Goal: Check status: Check status

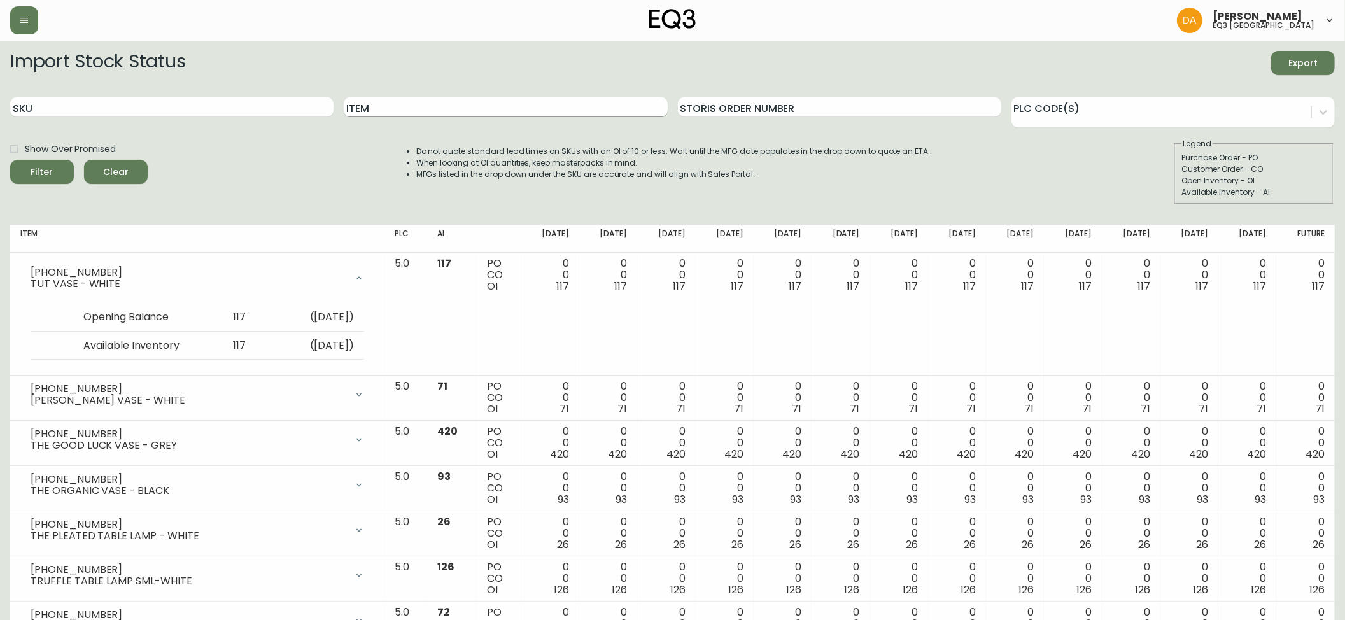
click at [513, 108] on input "Item" at bounding box center [505, 107] width 323 height 20
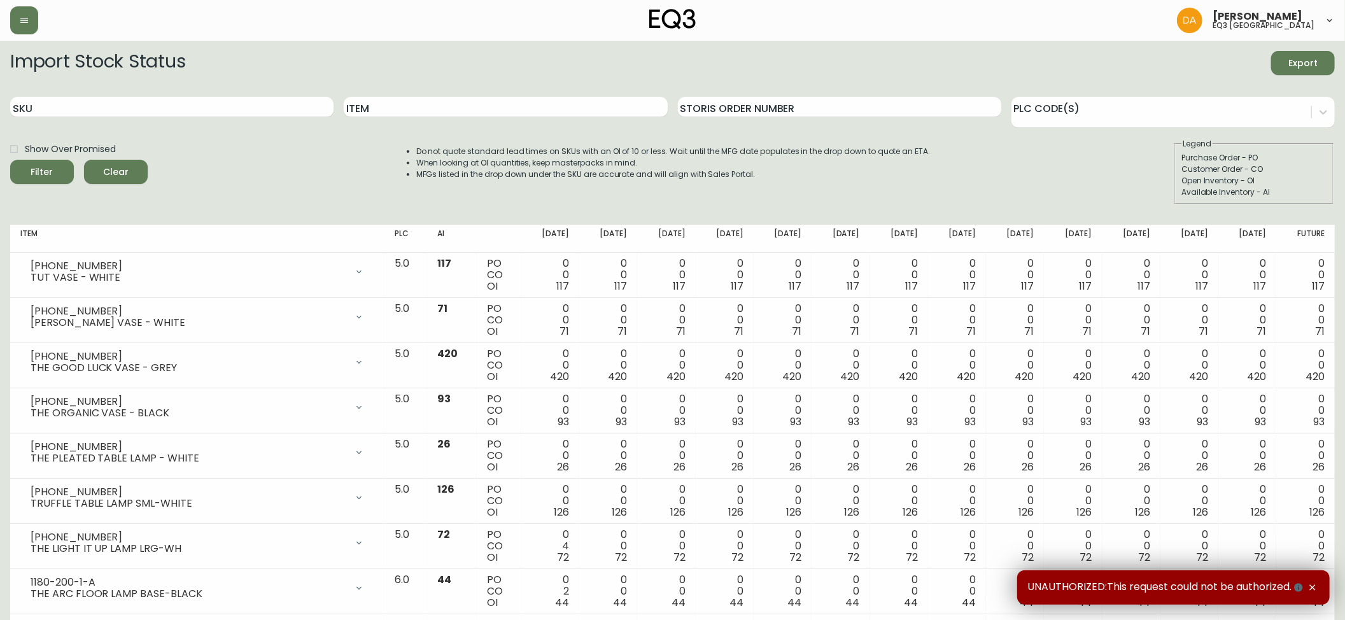
click at [32, 34] on div "Dominic Adam eq3 calgary" at bounding box center [672, 20] width 1325 height 41
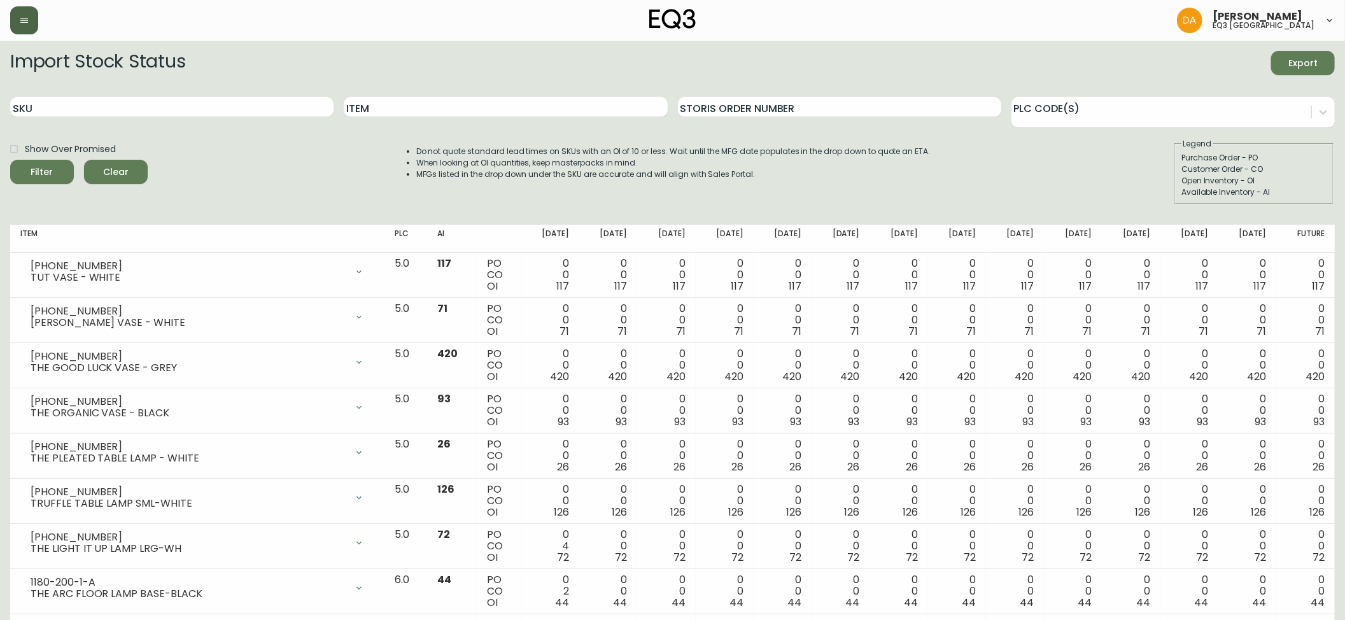
click at [19, 16] on icon "button" at bounding box center [24, 20] width 10 height 10
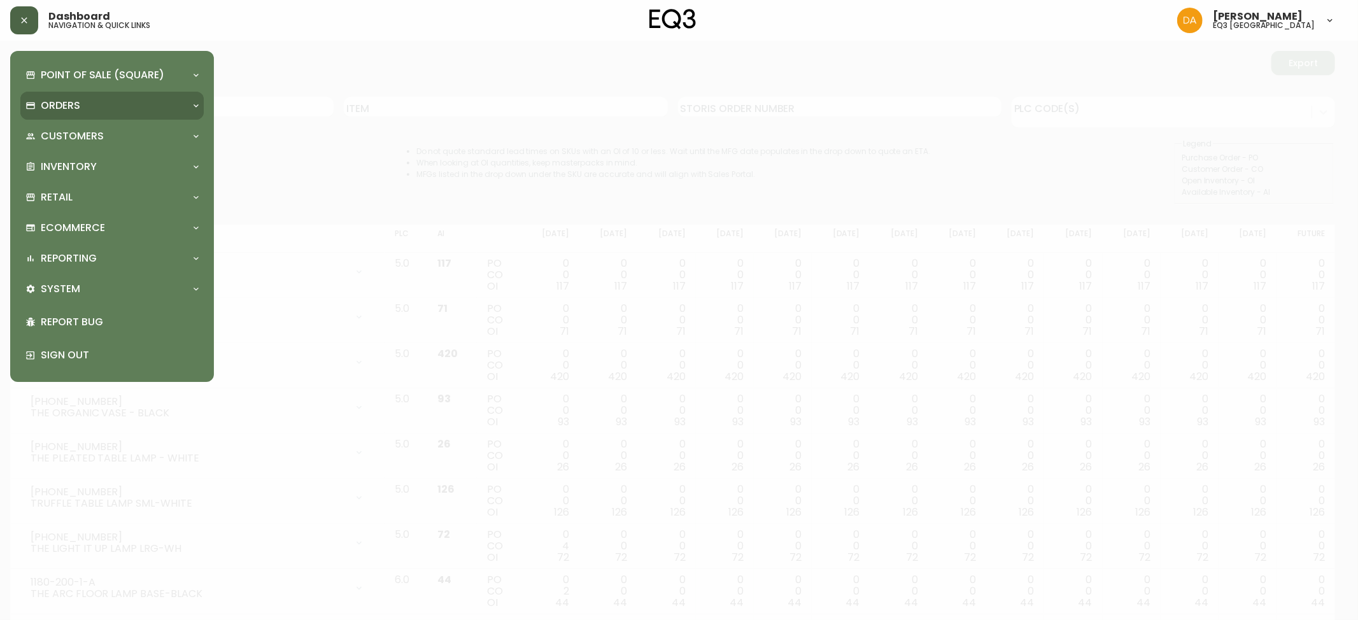
click at [59, 99] on p "Orders" at bounding box center [60, 106] width 39 height 14
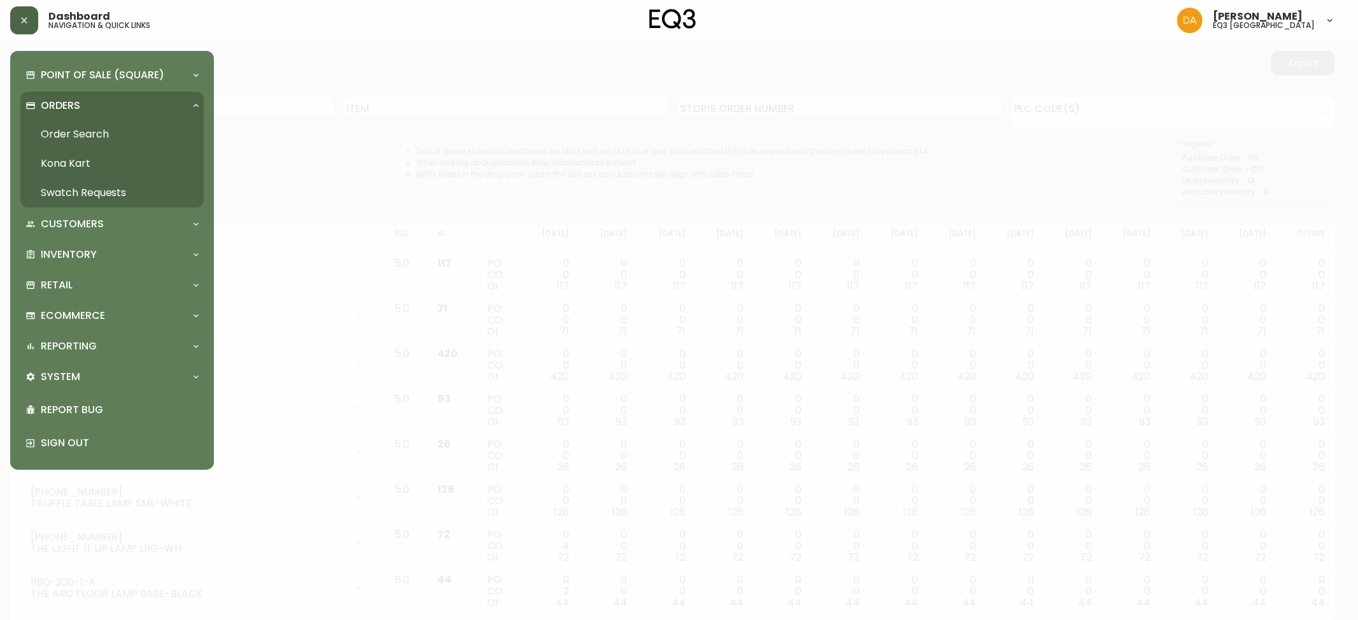
click at [71, 131] on link "Order Search" at bounding box center [111, 134] width 183 height 29
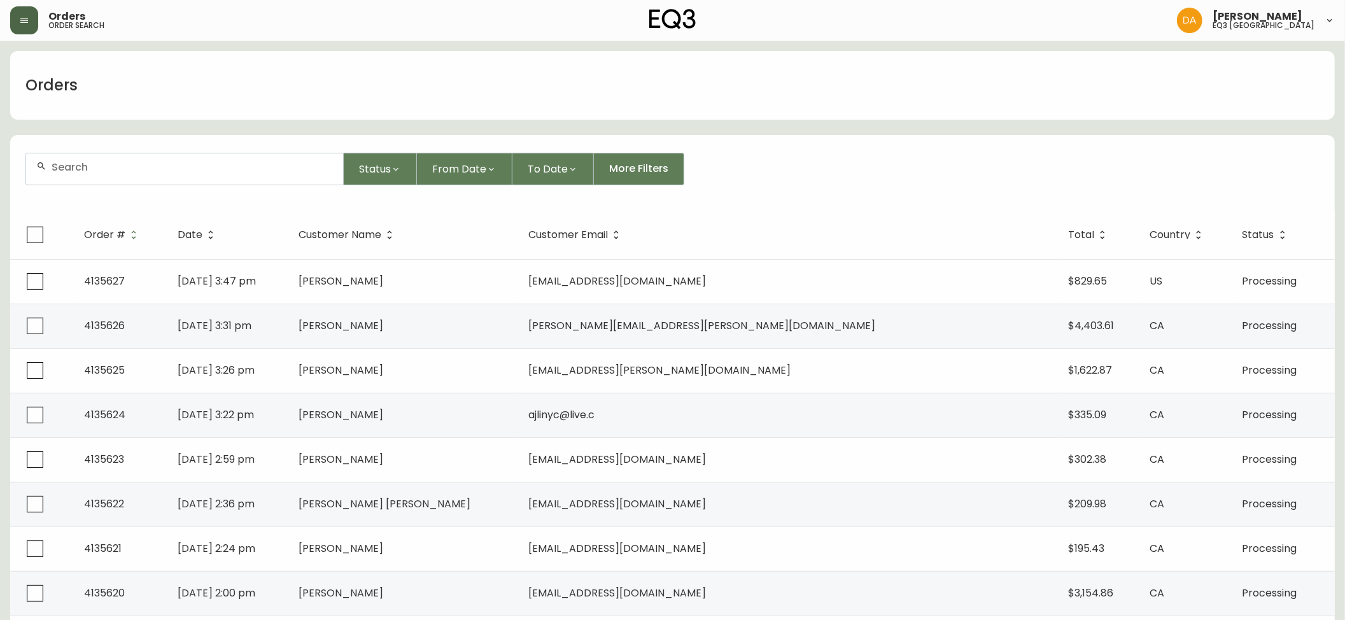
click at [31, 28] on button "button" at bounding box center [24, 20] width 28 height 28
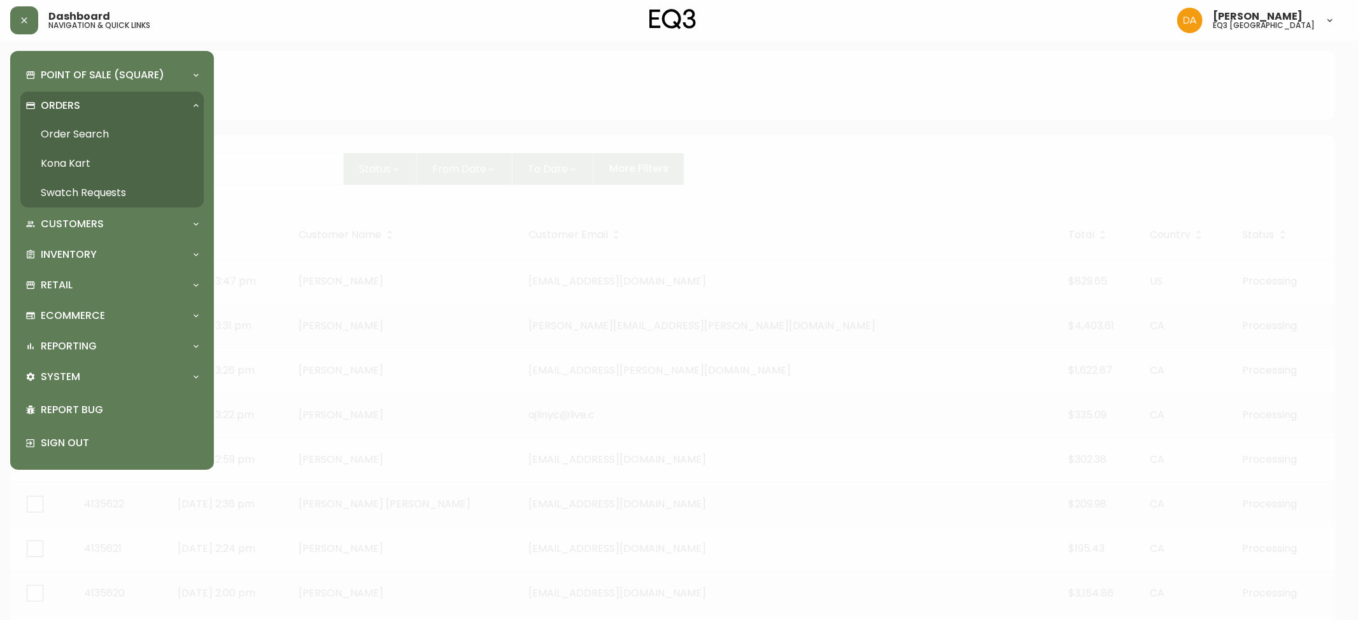
click at [90, 125] on link "Order Search" at bounding box center [111, 134] width 183 height 29
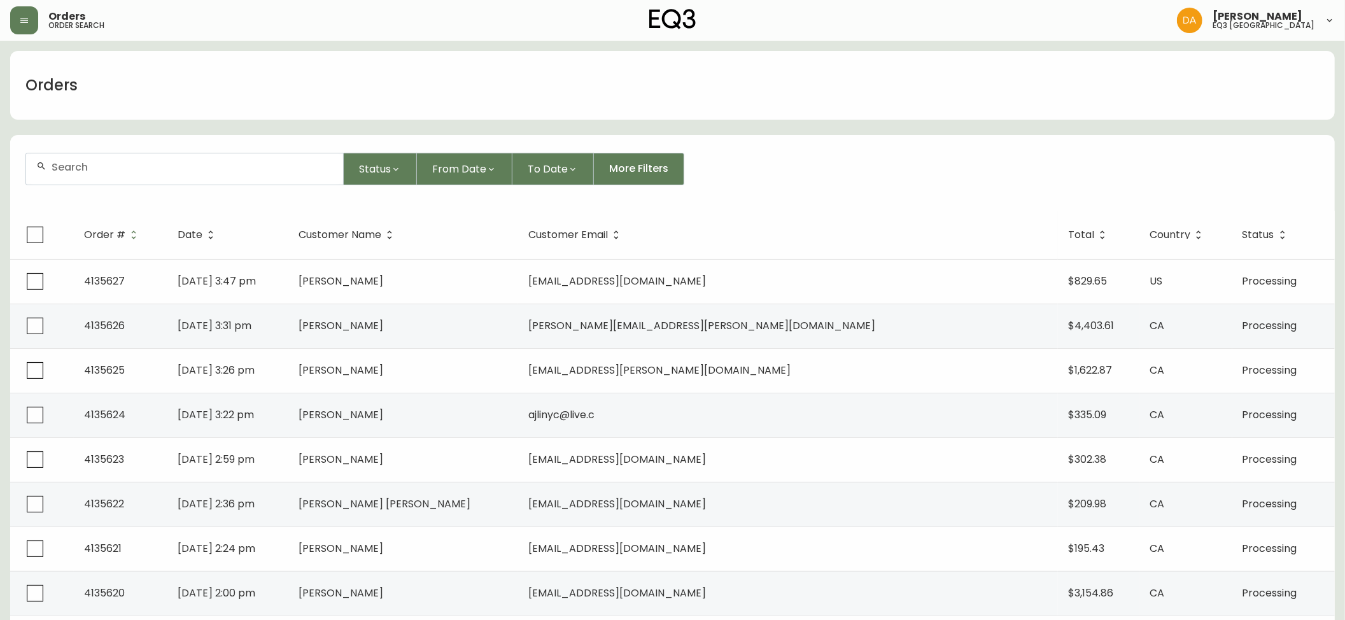
click at [149, 161] on input "text" at bounding box center [192, 167] width 281 height 12
type input "4135310"
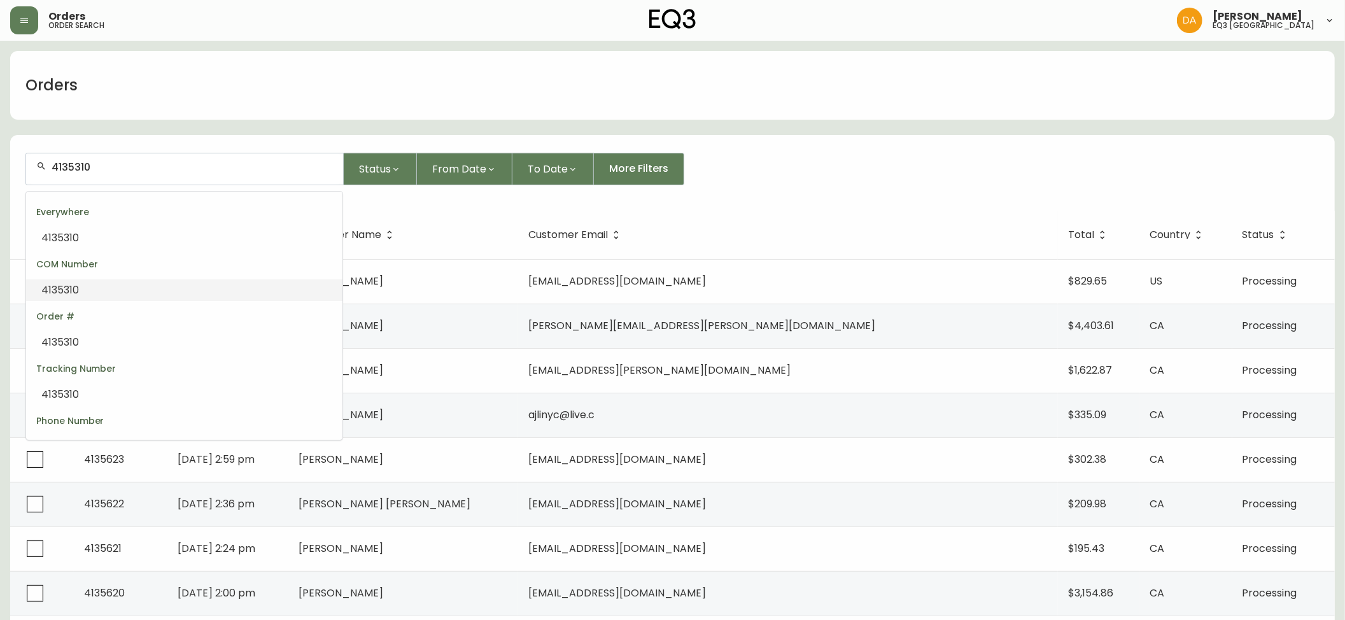
click at [62, 295] on span "4135310" at bounding box center [60, 290] width 38 height 15
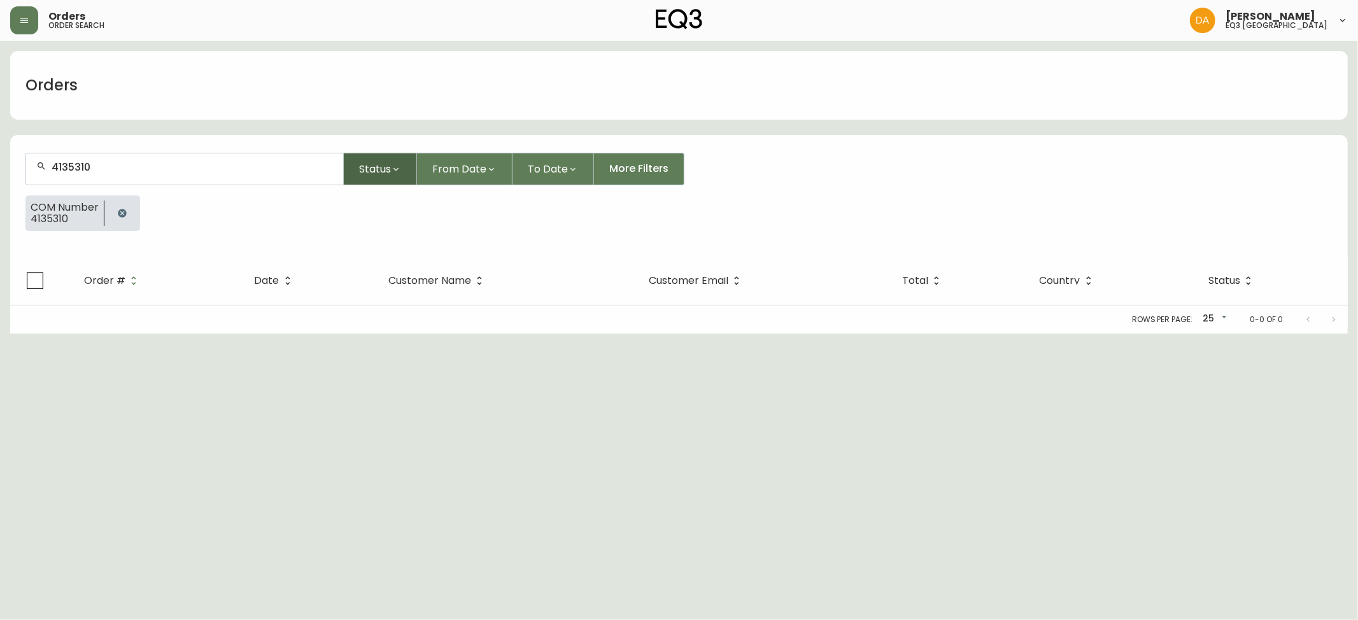
click at [374, 173] on span "Status" at bounding box center [375, 169] width 32 height 16
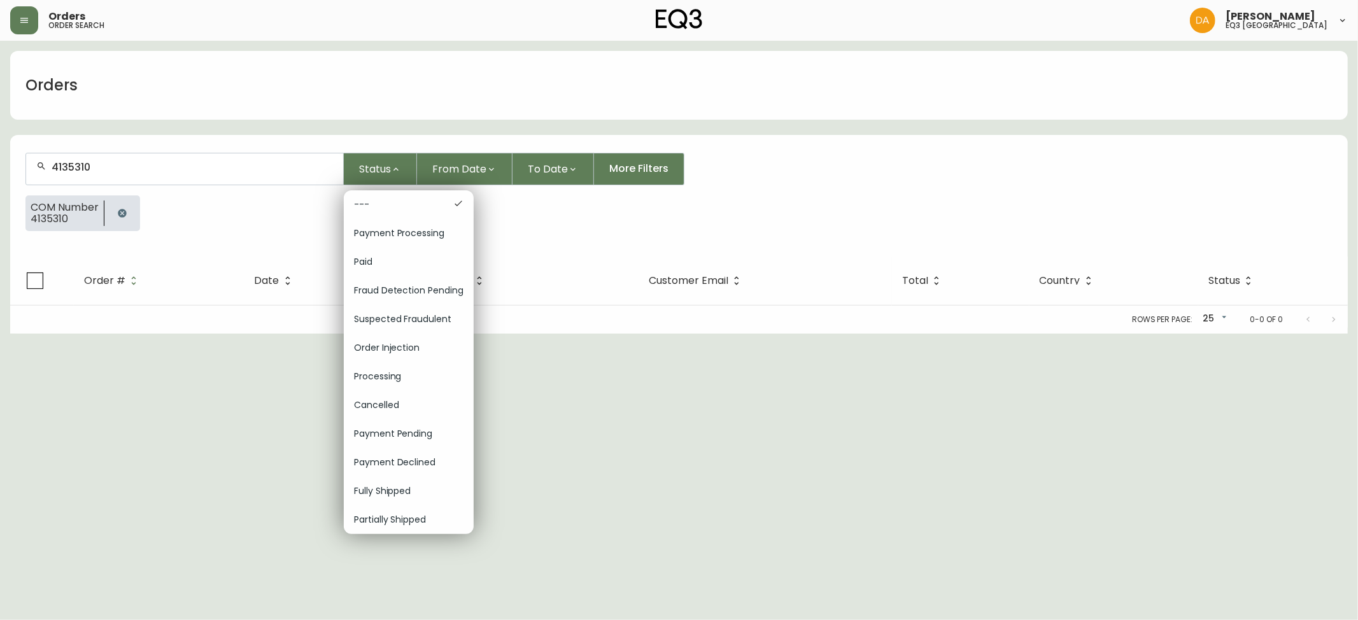
click at [838, 478] on div at bounding box center [679, 310] width 1358 height 620
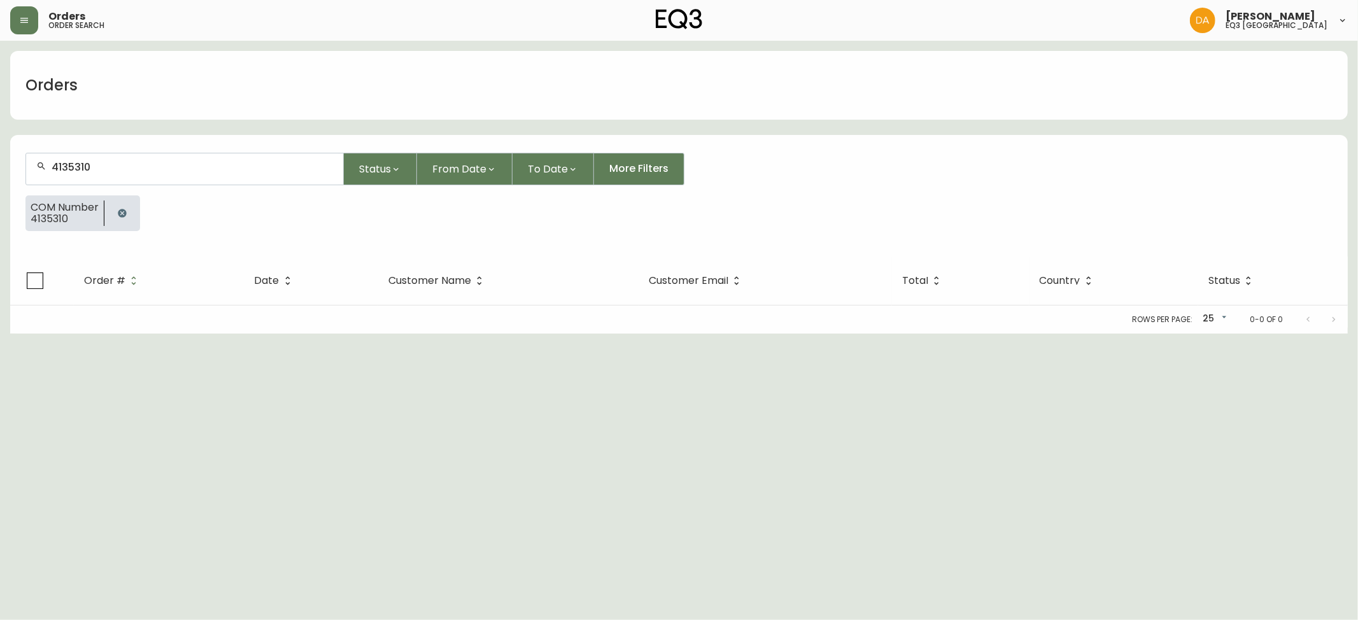
click at [127, 174] on div "4135310" at bounding box center [184, 168] width 317 height 31
click at [34, 225] on div "COM Number 4135310" at bounding box center [64, 213] width 78 height 33
click at [48, 213] on span "4135310" at bounding box center [65, 218] width 68 height 11
click at [153, 148] on form "4135310 Status From Date To Date More Filters COM Number 4135310" at bounding box center [679, 197] width 1338 height 119
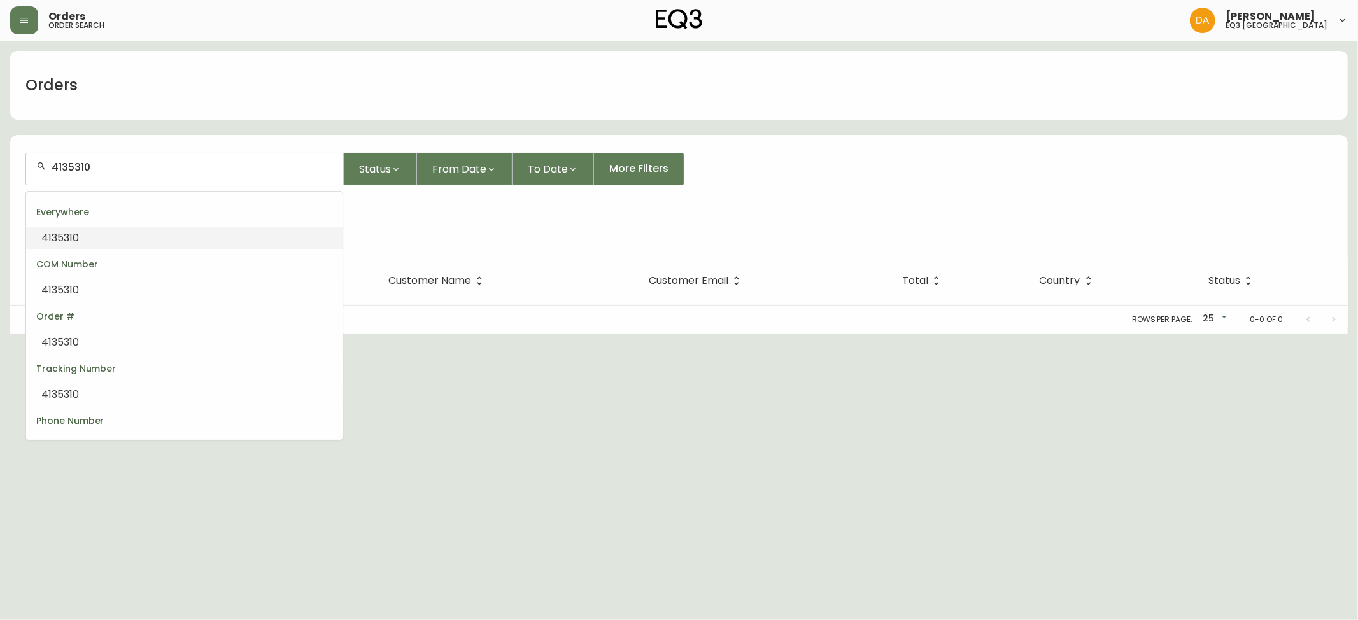
drag, startPoint x: 152, startPoint y: 164, endPoint x: 0, endPoint y: 180, distance: 152.3
click at [0, 180] on main "Orders 4135310 Status From Date To Date More Filters COM Number 4135310 Order #…" at bounding box center [679, 187] width 1358 height 293
click at [113, 112] on div "Orders" at bounding box center [679, 85] width 1338 height 69
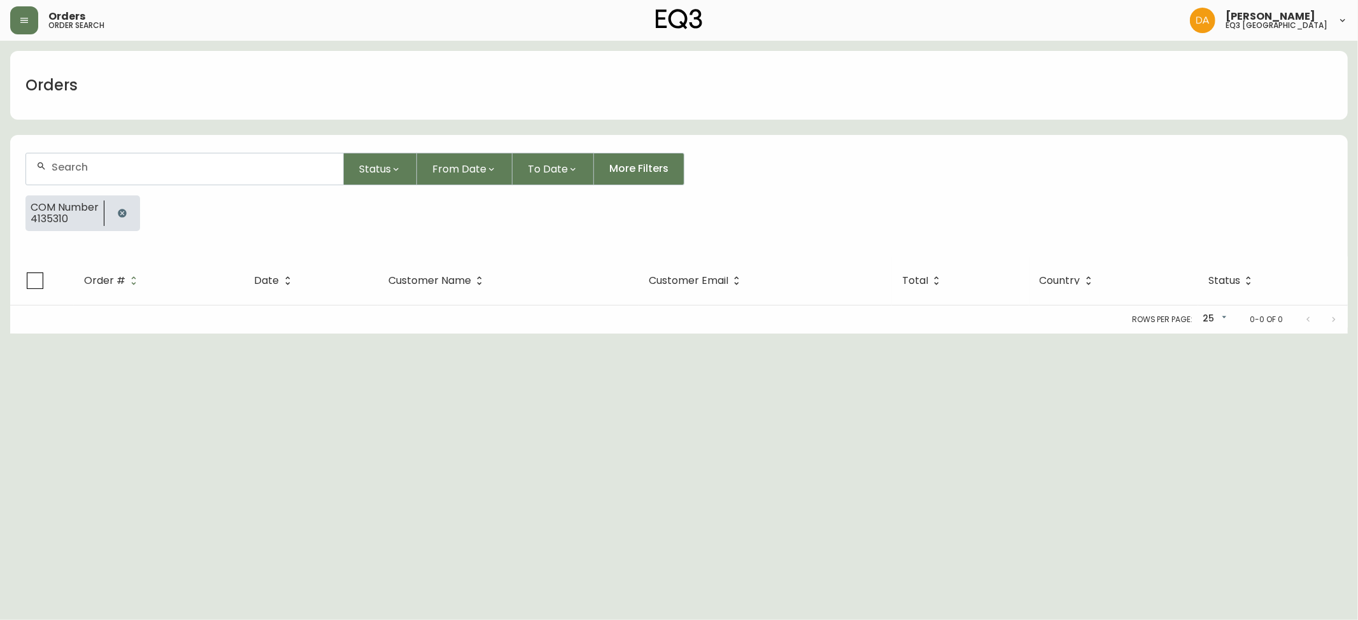
click at [125, 213] on icon "button" at bounding box center [122, 213] width 8 height 8
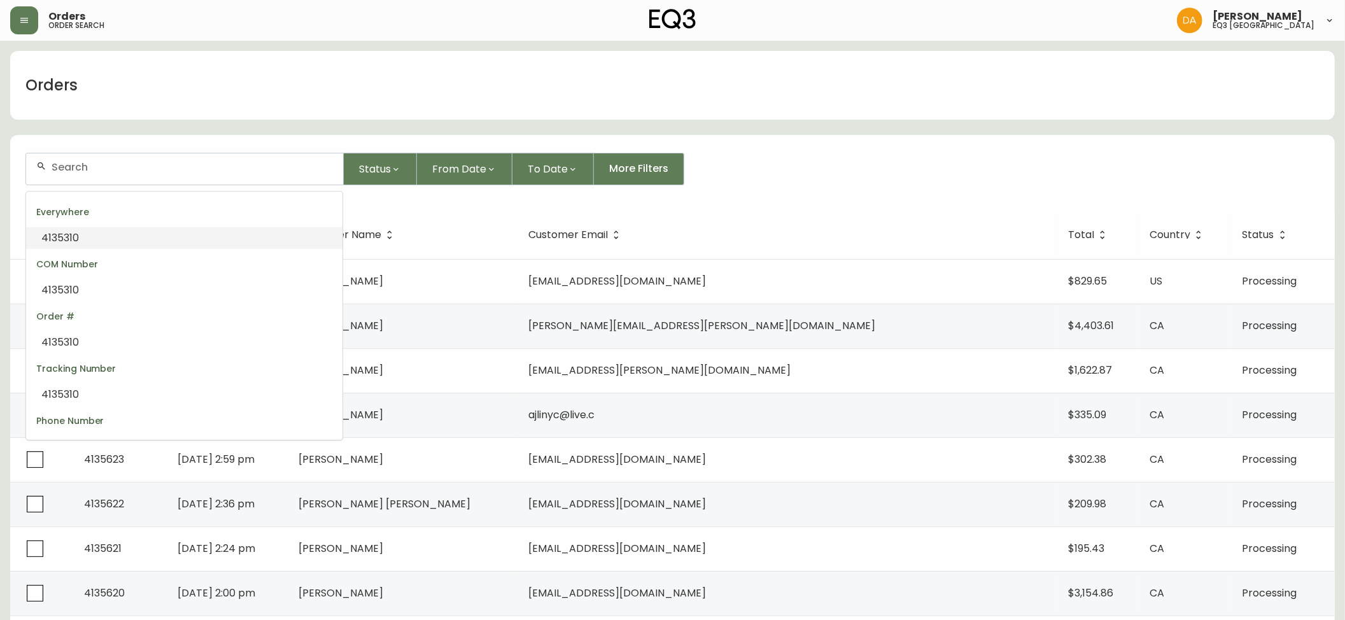
click at [67, 166] on input "text" at bounding box center [192, 167] width 281 height 12
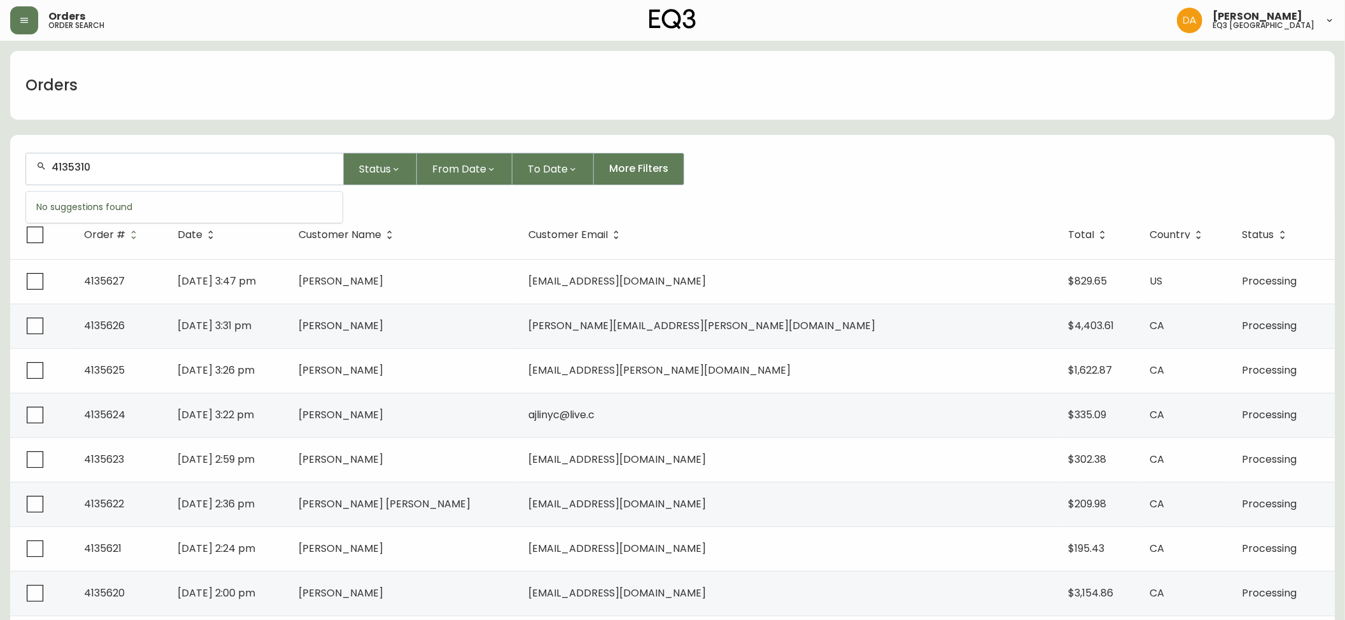
type input "4135310"
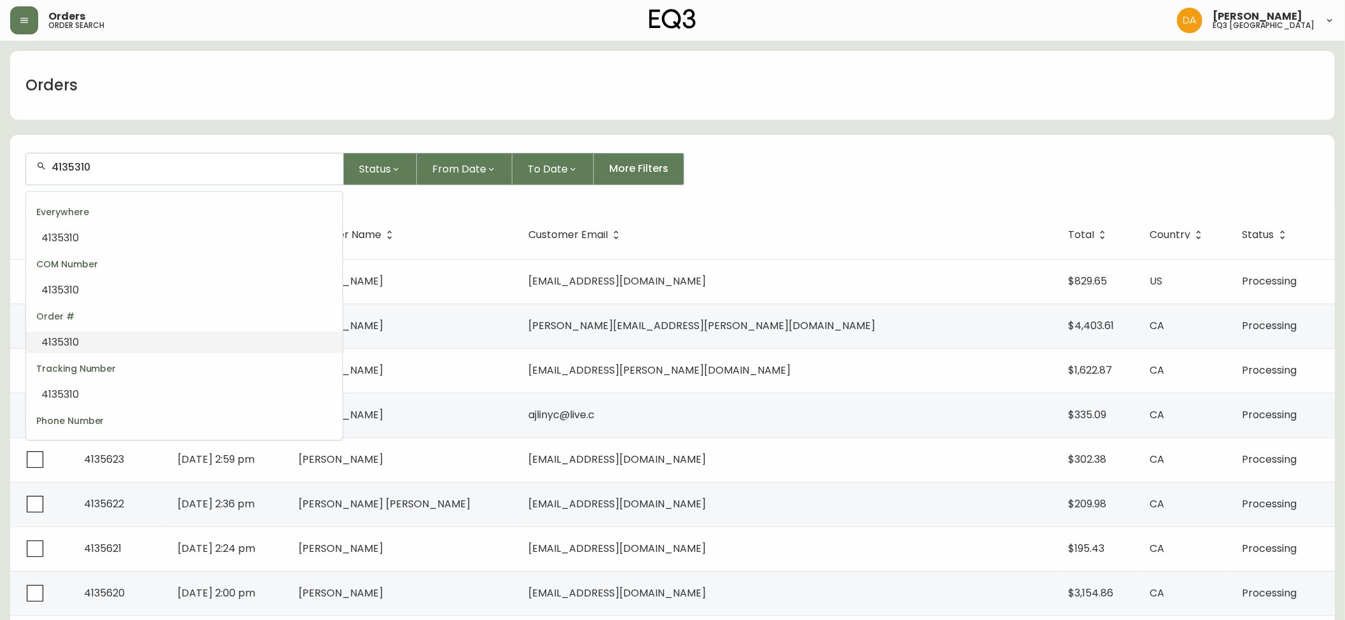
click at [65, 339] on span "4135310" at bounding box center [60, 342] width 38 height 15
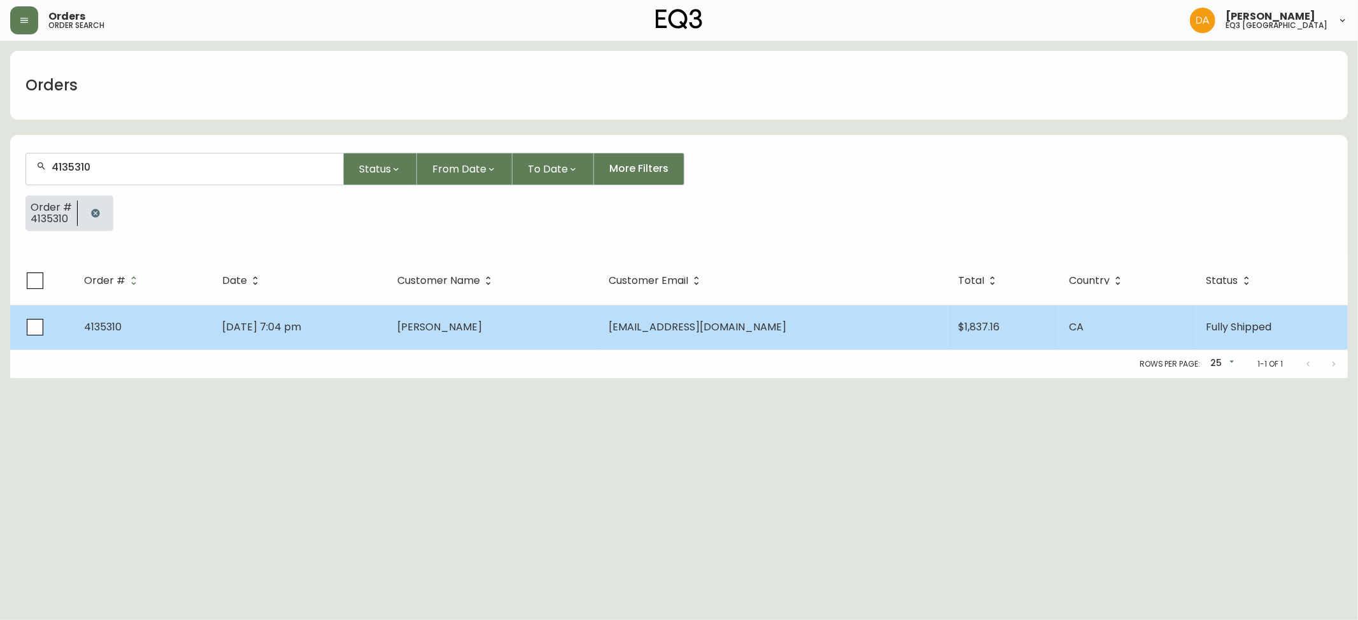
click at [482, 321] on span "Sage Kuderewko" at bounding box center [439, 327] width 85 height 15
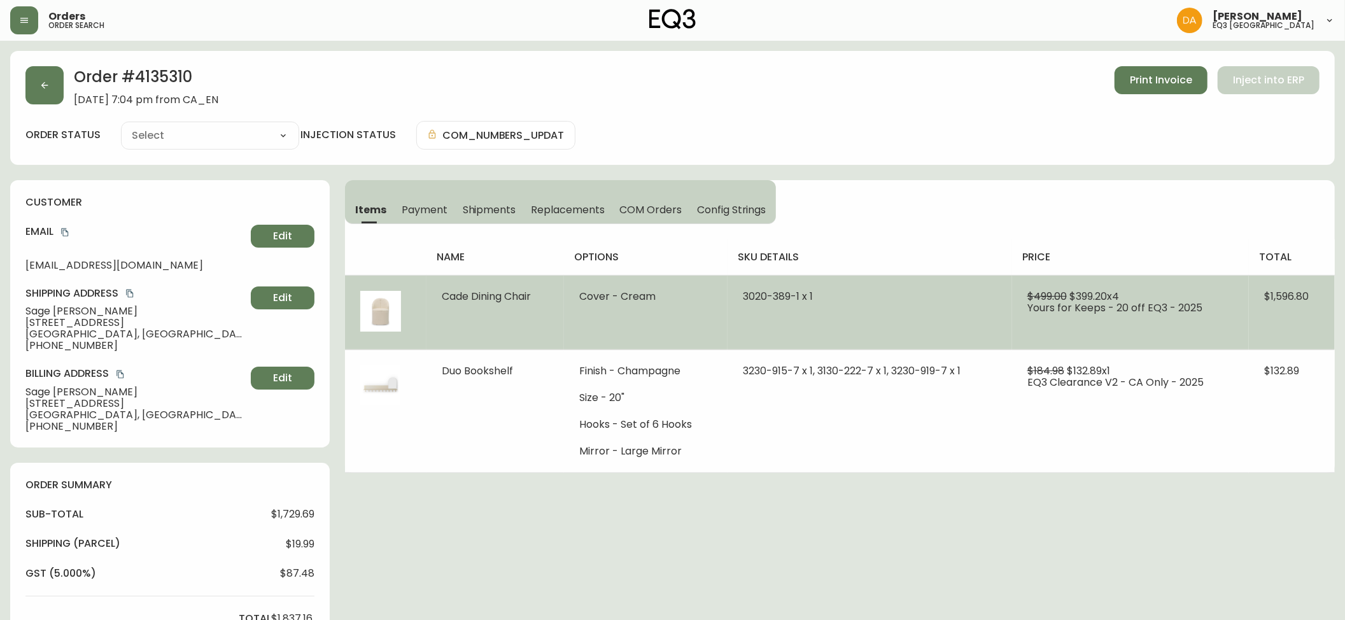
type input "Fully Shipped"
select select "FULLY_SHIPPED"
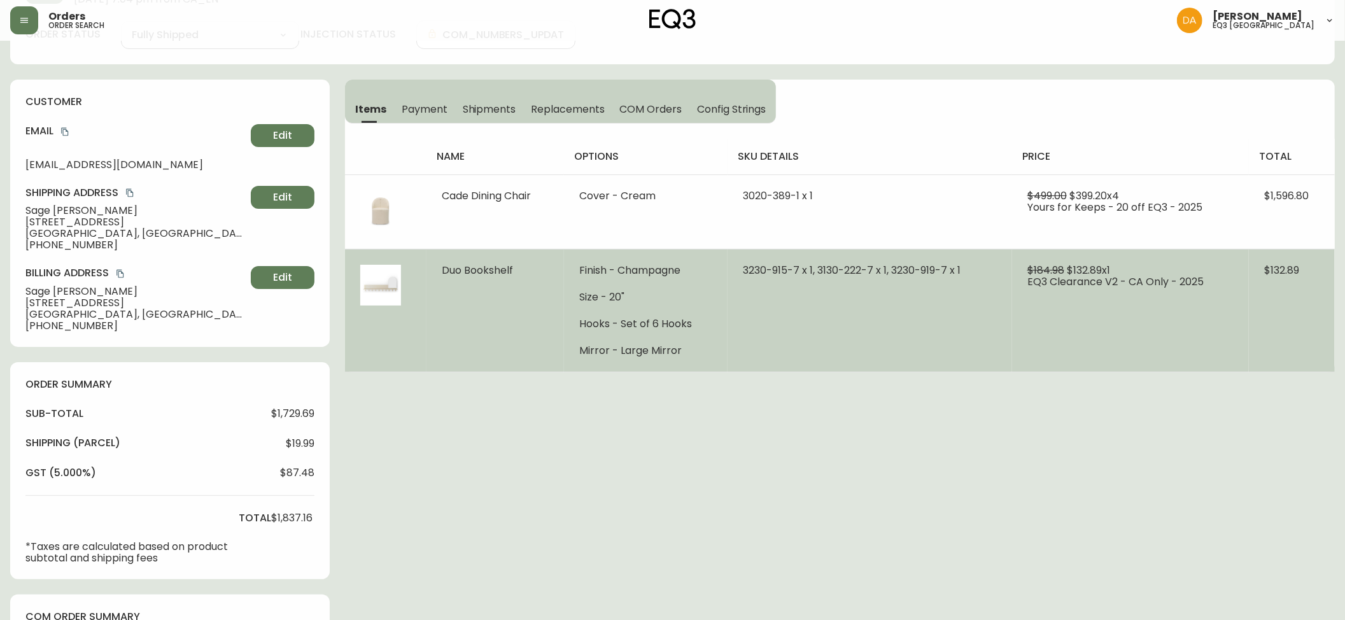
scroll to position [141, 0]
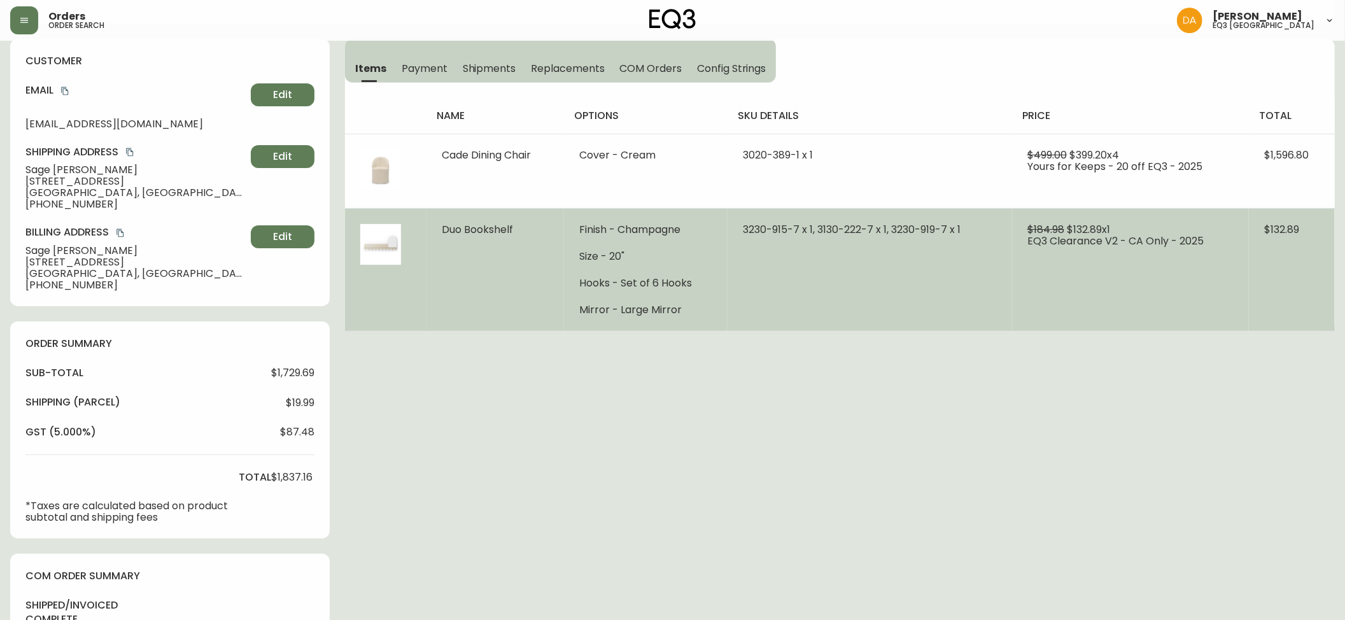
click at [915, 245] on td "3230-915-7 x 1, 3130-222-7 x 1, 3230-919-7 x 1" at bounding box center [870, 269] width 285 height 123
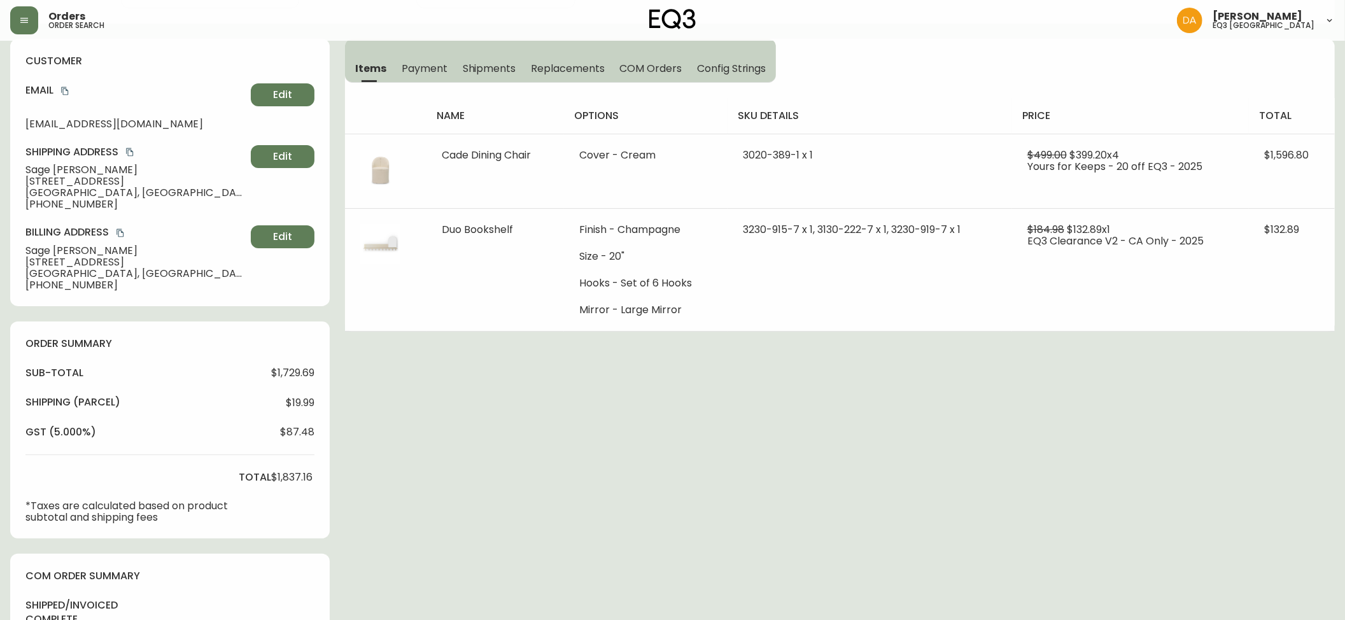
scroll to position [3, 0]
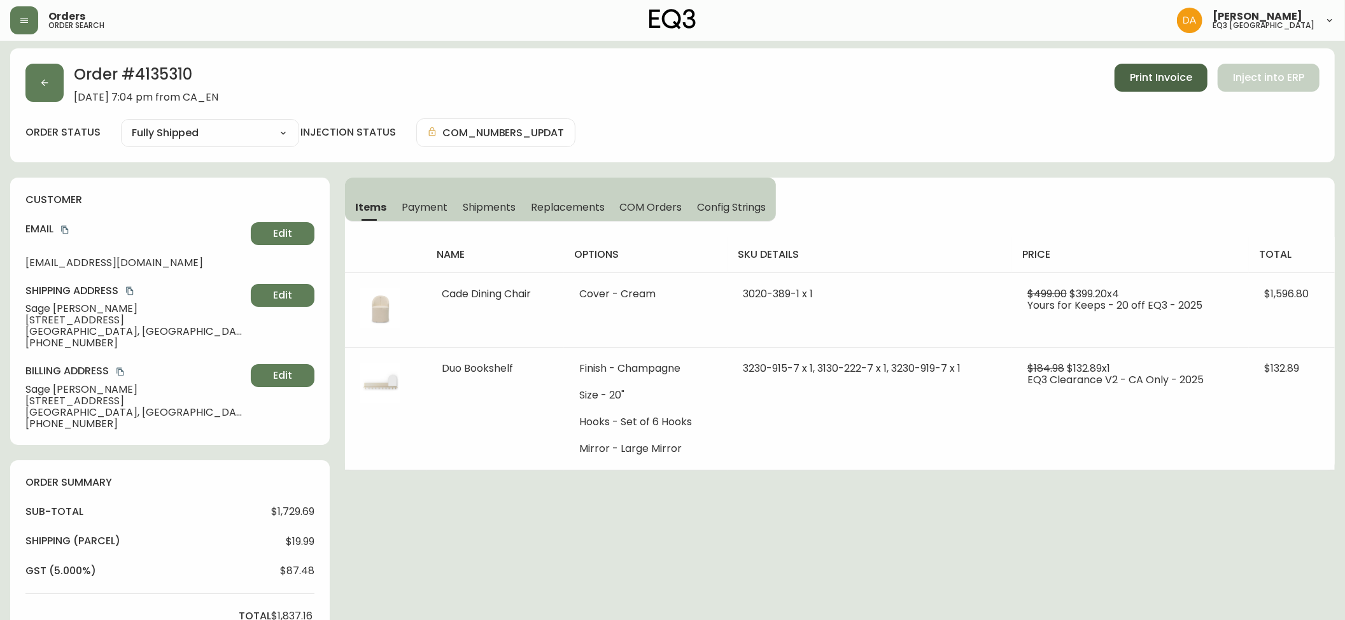
click at [1169, 82] on span "Print Invoice" at bounding box center [1161, 78] width 62 height 14
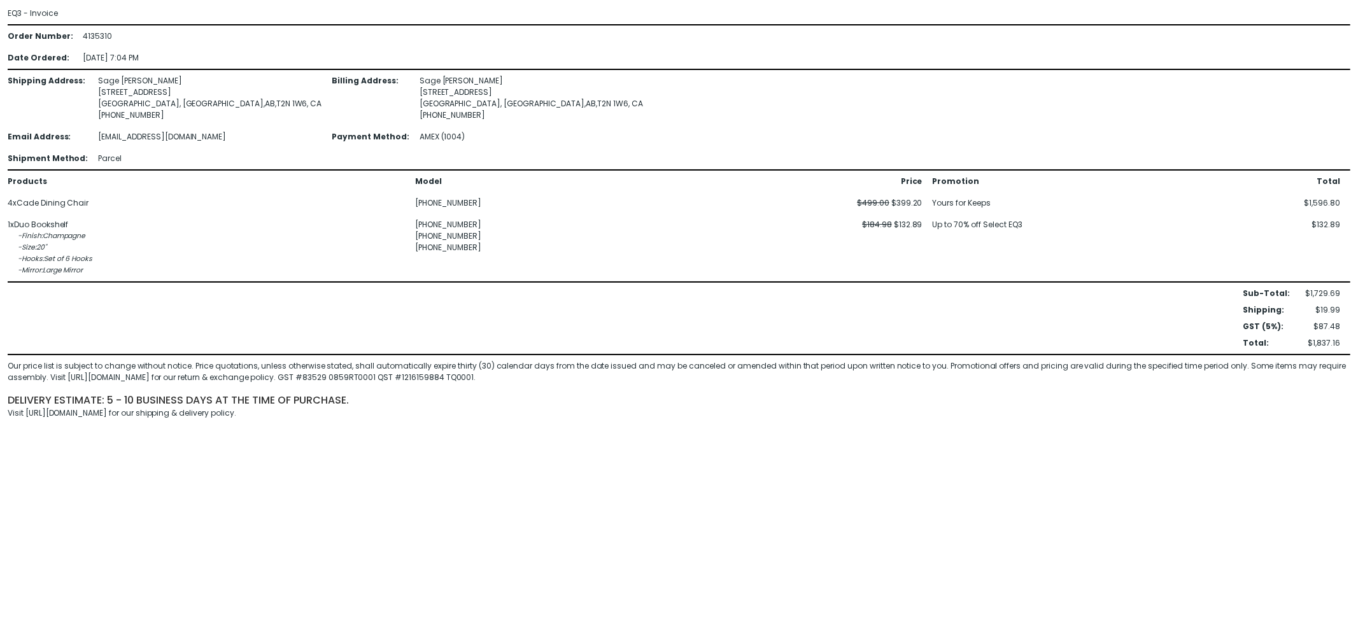
drag, startPoint x: 42, startPoint y: 509, endPoint x: 287, endPoint y: 357, distance: 288.0
click at [44, 427] on html "EQ3 - Invoice Order Number : 4135310 Date Ordered : 12-Sep-2025 7:04 PM Shippin…" at bounding box center [679, 213] width 1358 height 427
